Goal: Task Accomplishment & Management: Complete application form

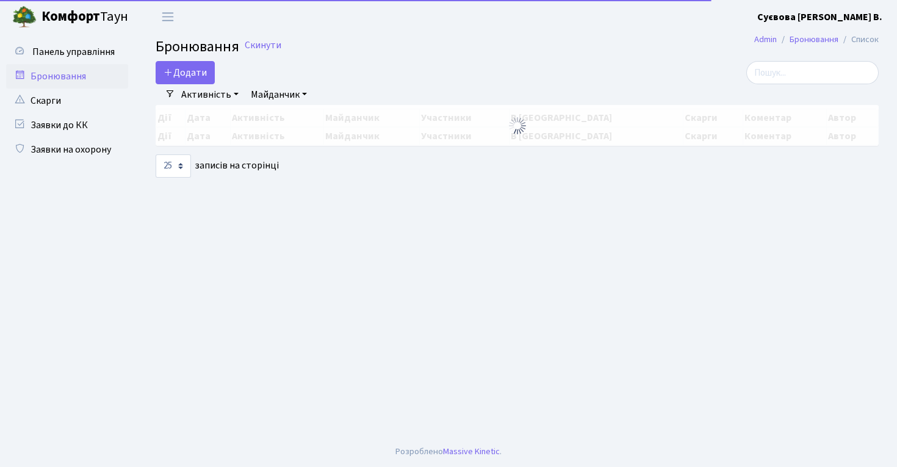
select select "25"
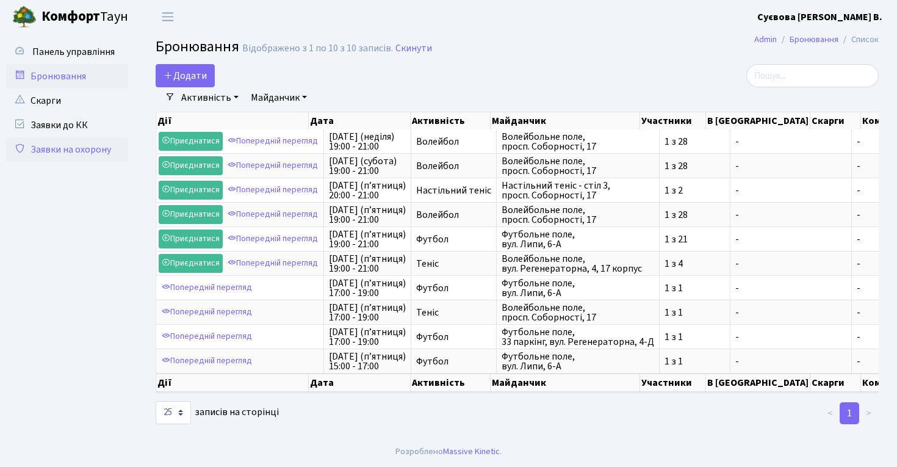
click at [90, 148] on link "Заявки на охорону" at bounding box center [67, 149] width 122 height 24
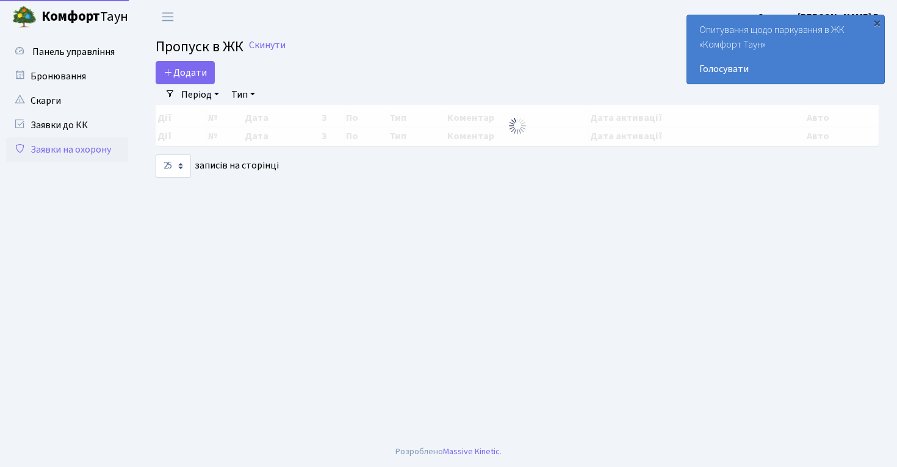
select select "25"
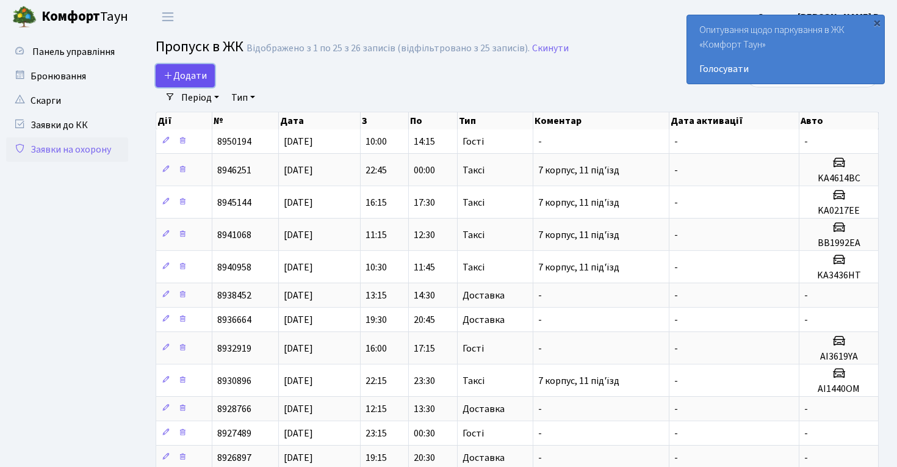
click at [176, 71] on span "Додати" at bounding box center [185, 75] width 43 height 13
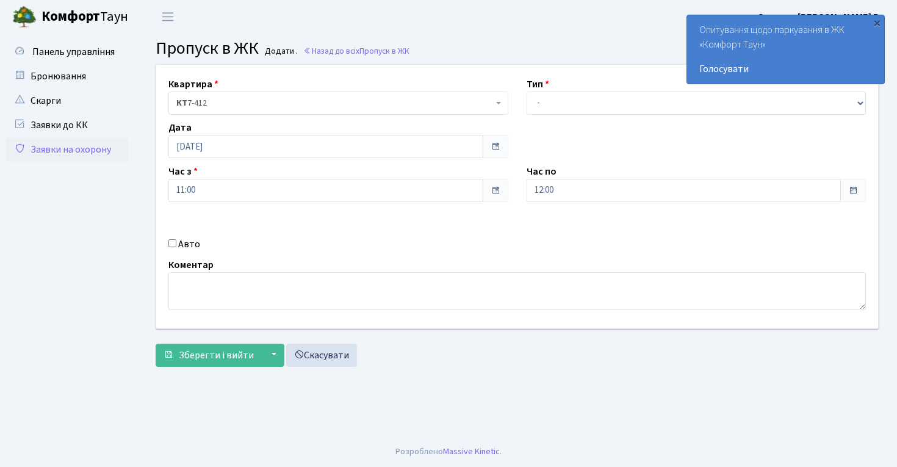
click at [569, 87] on div "Тип - Доставка Таксі Гості Сервіс" at bounding box center [697, 96] width 358 height 38
click at [569, 103] on select "- Доставка Таксі Гості Сервіс" at bounding box center [697, 103] width 340 height 23
select select "18"
click at [527, 92] on select "- Доставка Таксі Гості Сервіс" at bounding box center [697, 103] width 340 height 23
click at [185, 245] on label "Авто" at bounding box center [189, 244] width 22 height 15
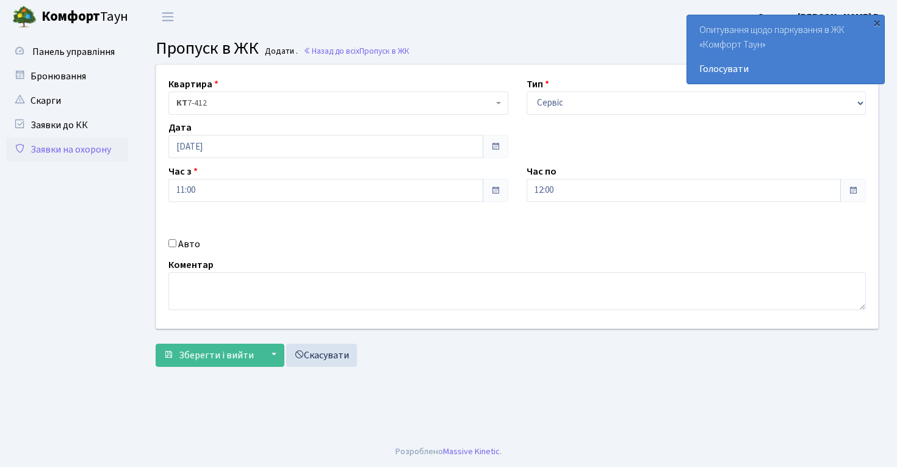
click at [176, 245] on input "Авто" at bounding box center [172, 243] width 8 height 8
checkbox input "true"
paste input "Ка 6923"
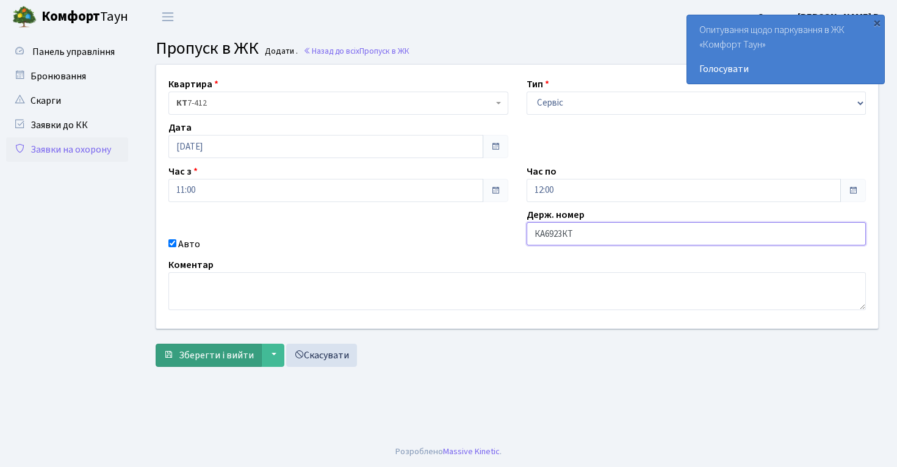
type input "КА6923КТ"
click at [217, 359] on span "Зберегти і вийти" at bounding box center [216, 355] width 75 height 13
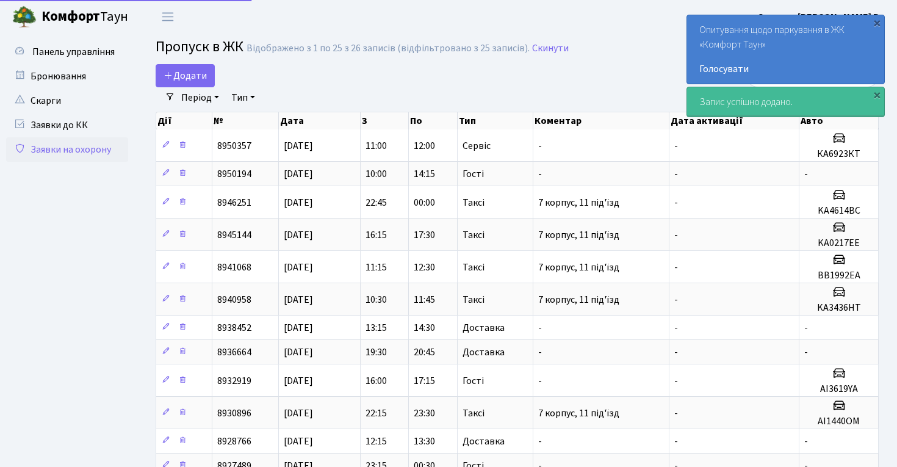
select select "25"
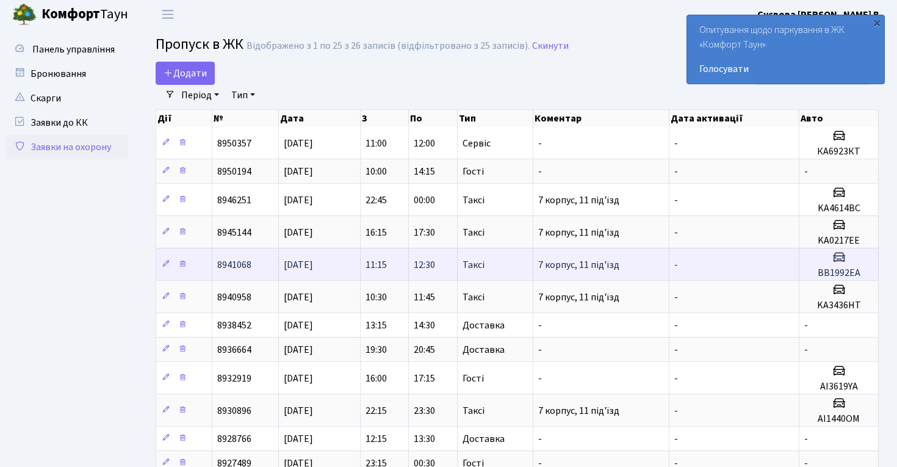
scroll to position [4, 0]
